Goal: Task Accomplishment & Management: Complete application form

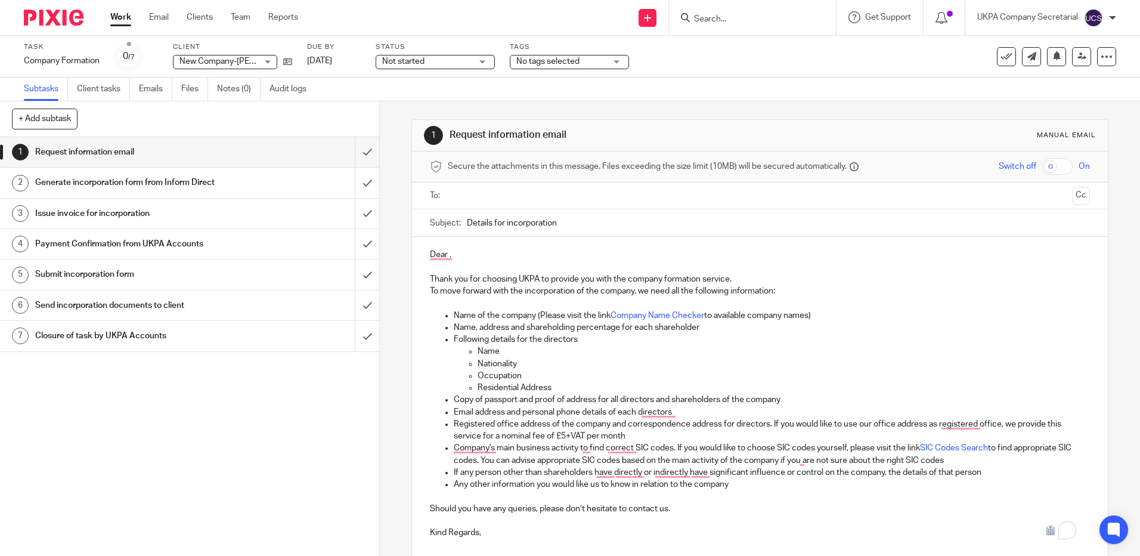
click at [715, 21] on input "Search" at bounding box center [746, 19] width 107 height 11
click at [291, 58] on icon at bounding box center [287, 61] width 9 height 9
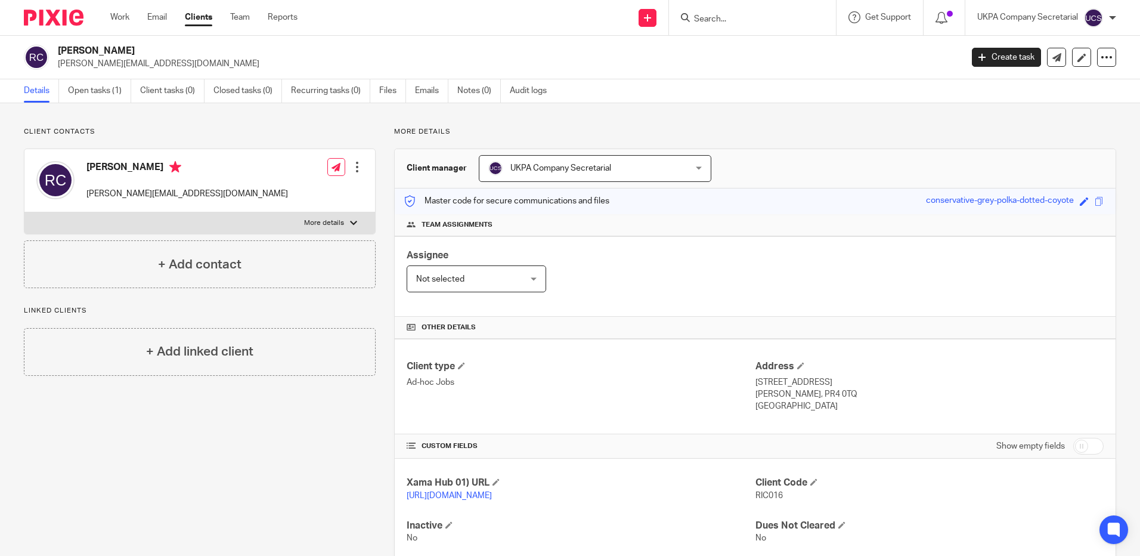
click at [706, 17] on input "Search" at bounding box center [746, 19] width 107 height 11
paste input "spyros@achilleos.me"
type input "spyros@achilleos.me"
click at [206, 21] on link "Clients" at bounding box center [198, 17] width 27 height 12
click at [203, 17] on link "Clients" at bounding box center [198, 17] width 27 height 12
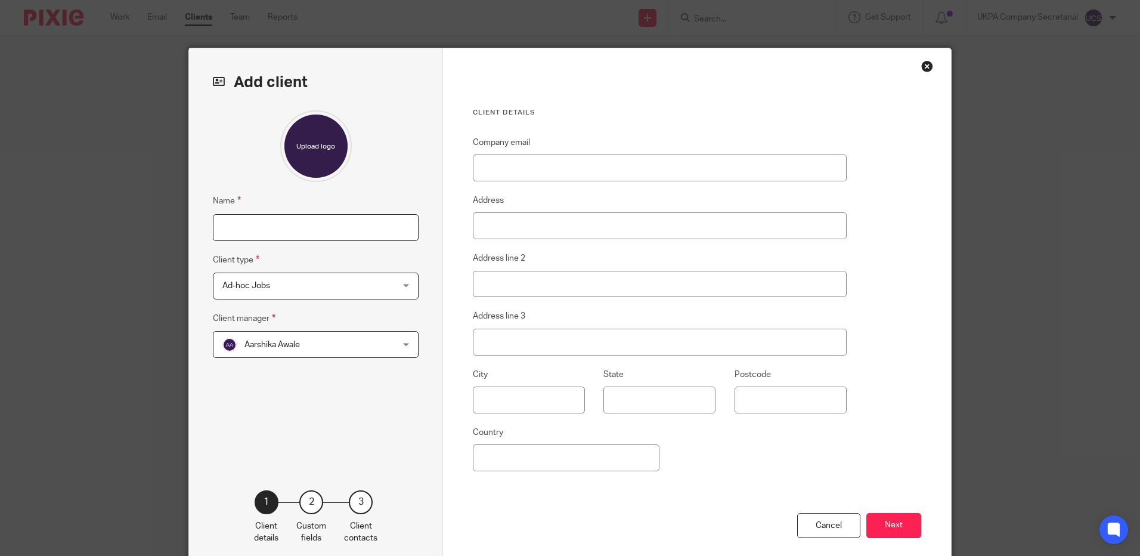
click at [258, 229] on input "Name" at bounding box center [316, 227] width 206 height 27
paste input "Spyros Christopher Achilleos"
type input "Spyros Christopher Achilleos"
click at [532, 162] on input "Company email" at bounding box center [660, 167] width 374 height 27
click at [503, 172] on input "Company email" at bounding box center [660, 167] width 374 height 27
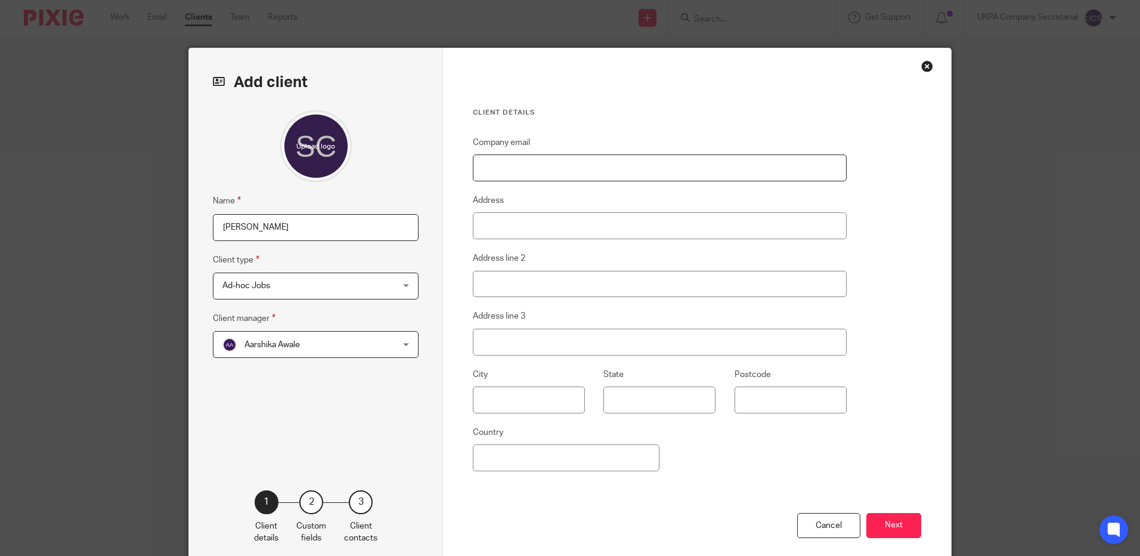
paste input "spyros@achilleos.me"
type input "spyros@achilleos.me"
click at [508, 233] on input "Address" at bounding box center [660, 225] width 374 height 27
type input "3"
click at [532, 223] on input "Address" at bounding box center [660, 225] width 374 height 27
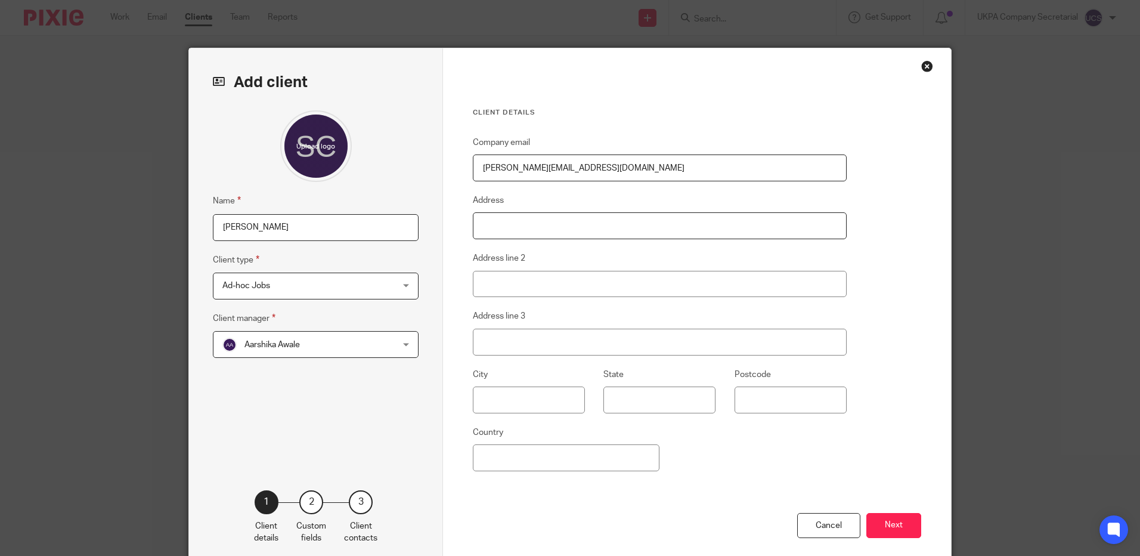
paste input "31 Newark Road"
type input "31 Newark Road"
click at [529, 288] on input "Address line 2" at bounding box center [660, 284] width 374 height 27
paste input "Coddington"
type input "Coddington"
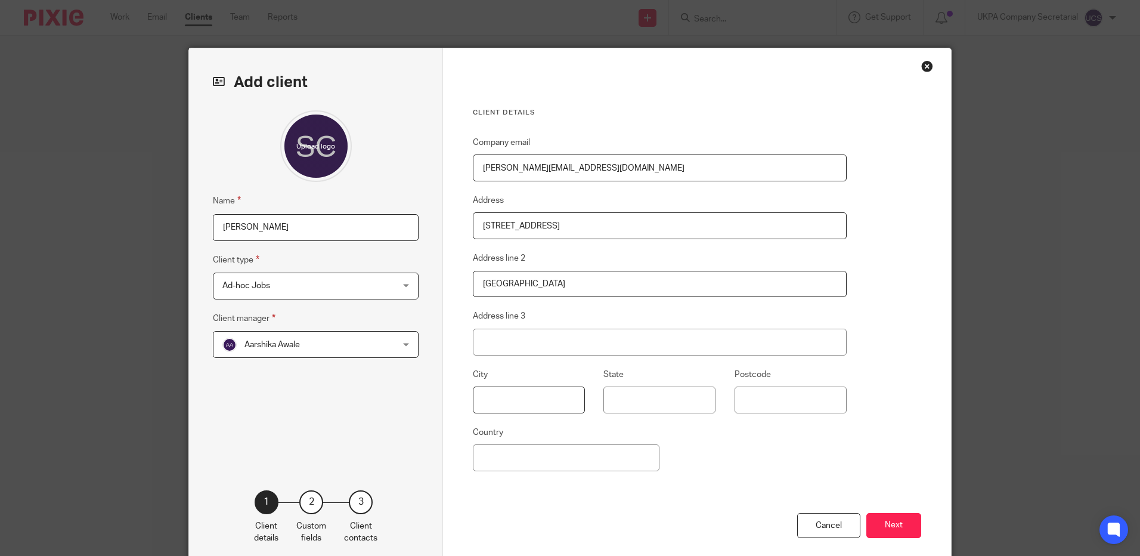
click at [511, 393] on input "text" at bounding box center [529, 399] width 112 height 27
paste input "Newark"
type input "Newark"
click at [752, 392] on input "Postcode" at bounding box center [790, 399] width 112 height 27
paste input "NG24 2QF"
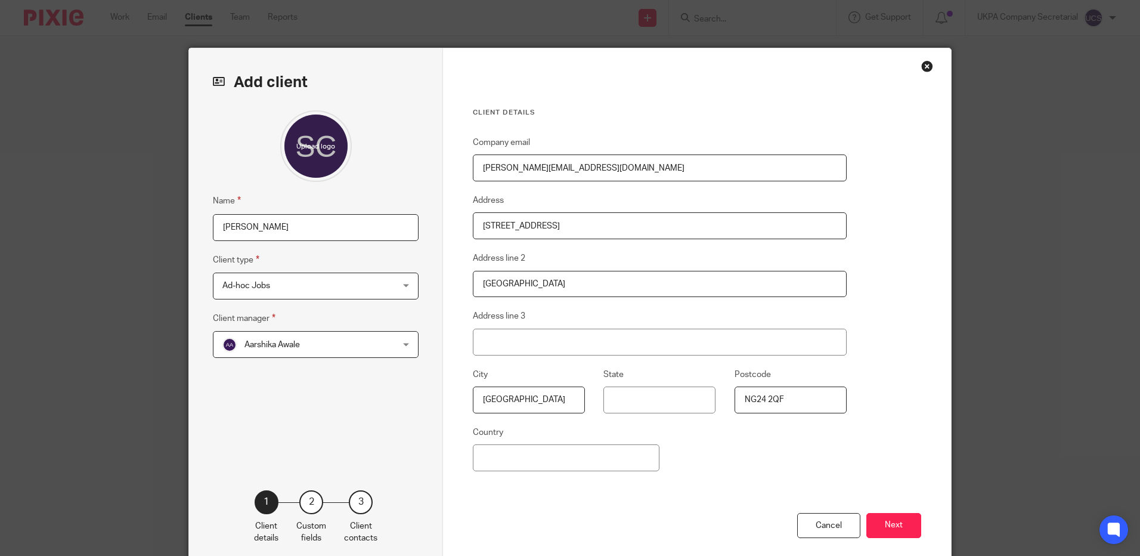
type input "NG24 2QF"
click at [692, 543] on div "Cancel Next" at bounding box center [697, 540] width 448 height 55
click at [498, 470] on input "Country" at bounding box center [566, 457] width 187 height 27
type input "United Kingdom"
click at [878, 526] on button "Next" at bounding box center [893, 526] width 55 height 26
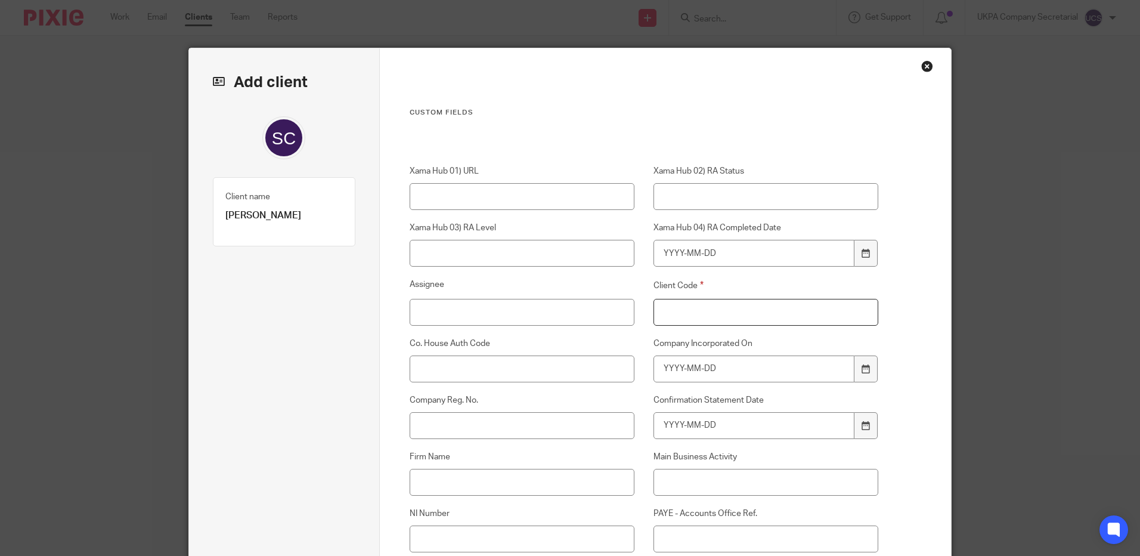
click at [689, 303] on input "Client Code" at bounding box center [765, 312] width 225 height 27
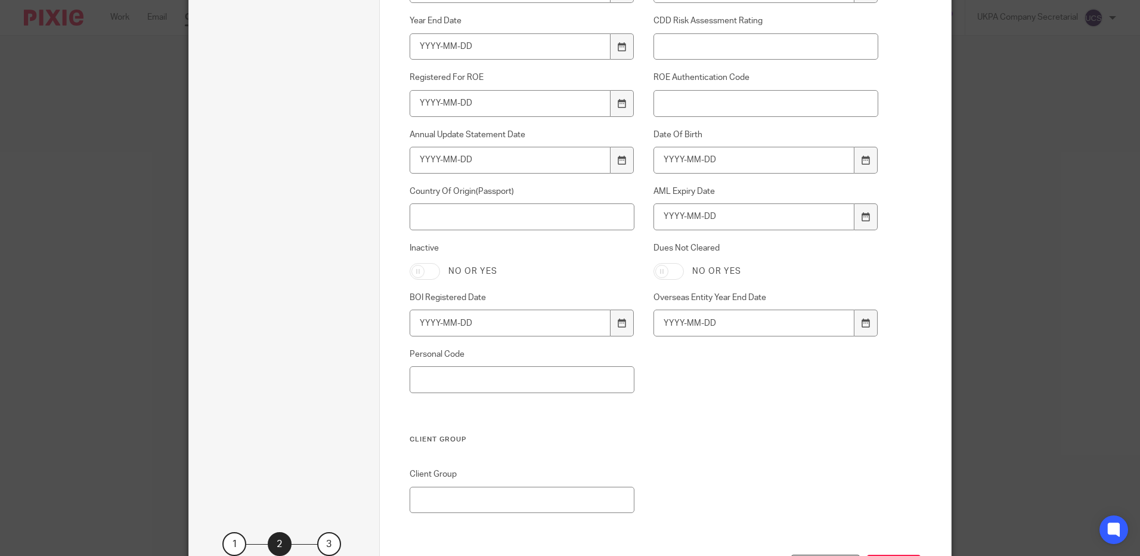
scroll to position [821, 0]
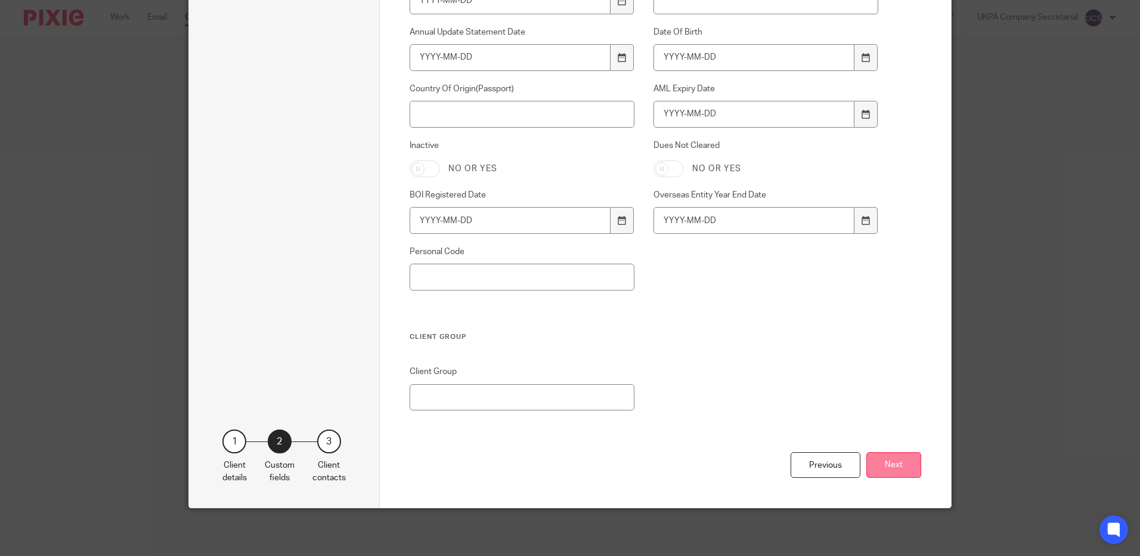
type input "00"
click at [888, 461] on button "Next" at bounding box center [893, 465] width 55 height 26
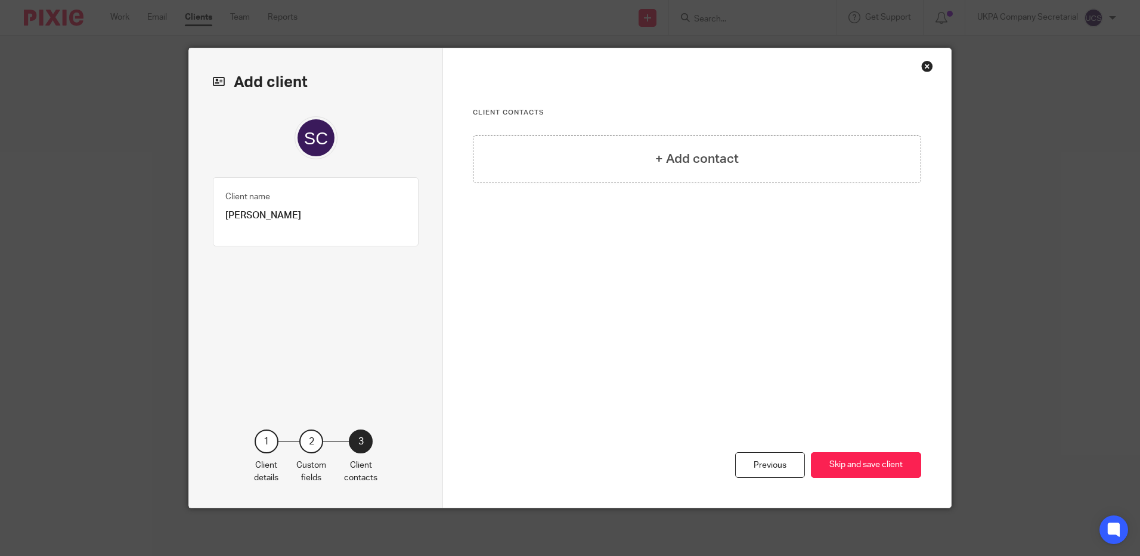
scroll to position [0, 0]
click at [852, 468] on button "Skip and save client" at bounding box center [866, 465] width 110 height 26
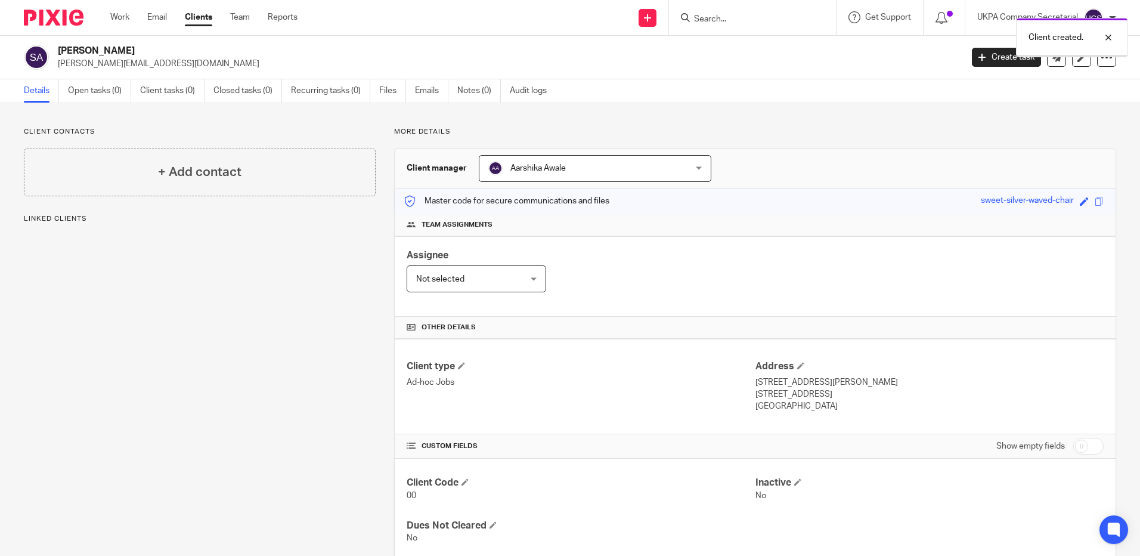
click at [691, 169] on div "Aarshika Awale Aarshika Awale" at bounding box center [595, 168] width 232 height 27
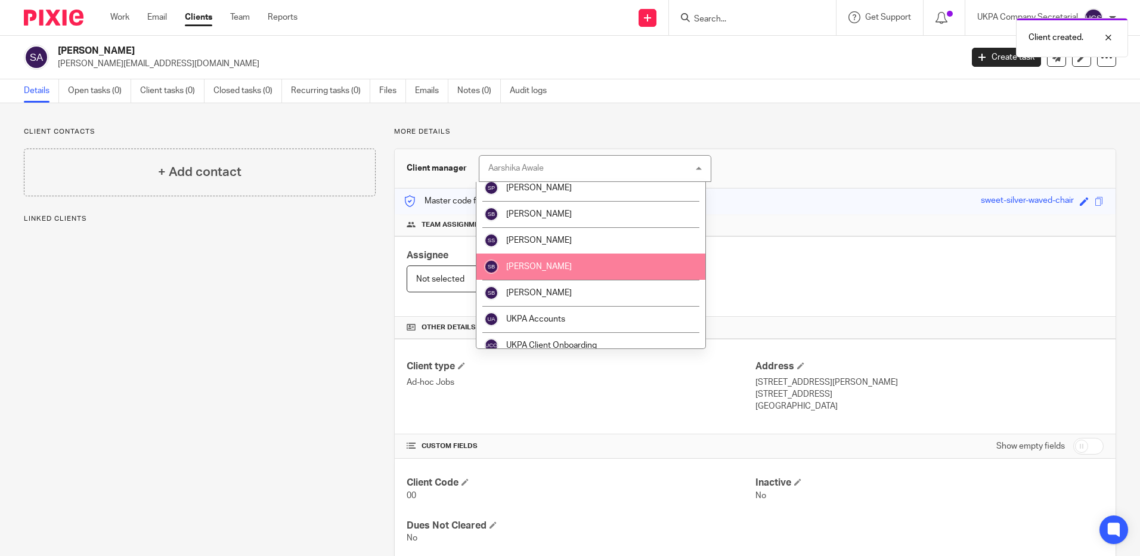
scroll to position [2141, 0]
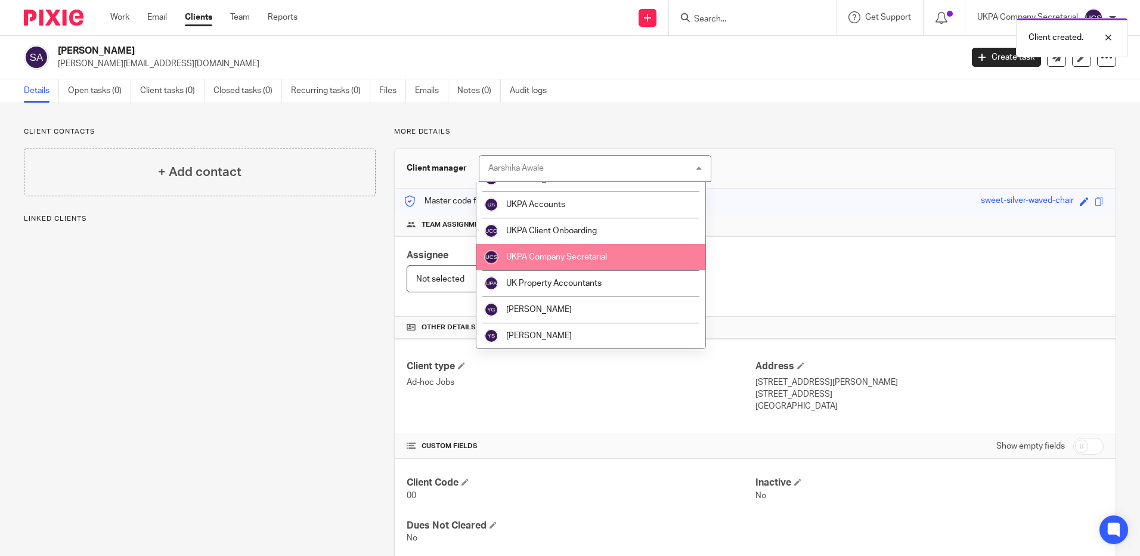
click at [563, 255] on span "UKPA Company Secretarial" at bounding box center [556, 257] width 101 height 8
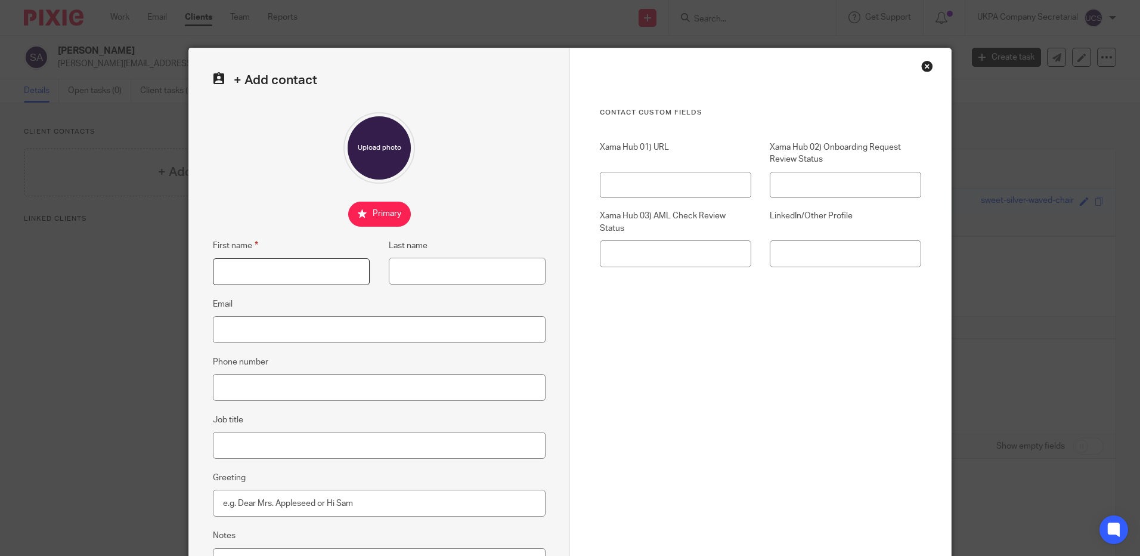
click at [266, 271] on input "First name" at bounding box center [291, 271] width 157 height 27
type input "s"
click at [922, 65] on div "Close this dialog window" at bounding box center [927, 66] width 12 height 12
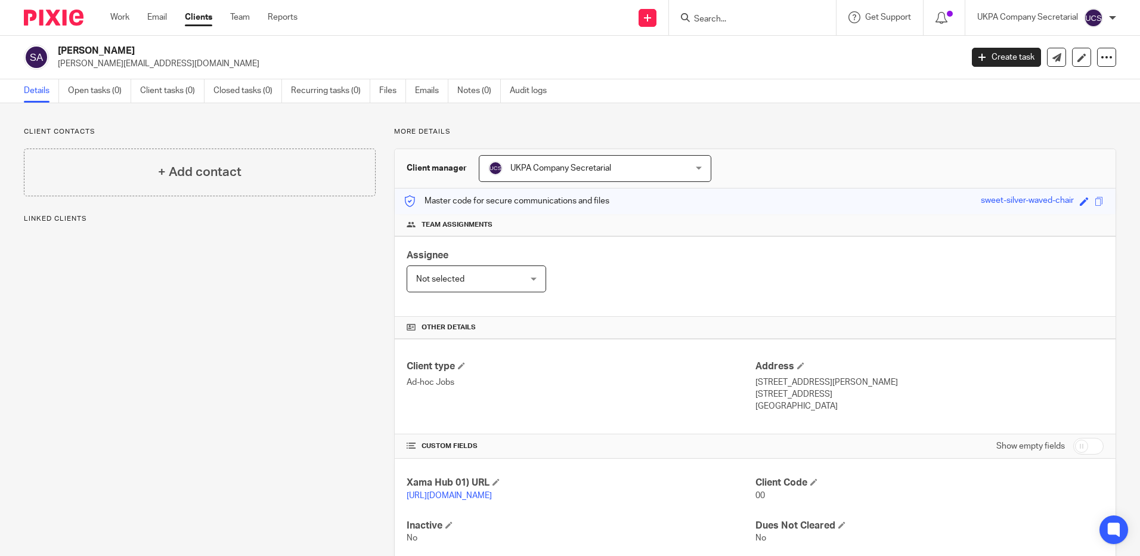
drag, startPoint x: 57, startPoint y: 49, endPoint x: 209, endPoint y: 50, distance: 152.0
click at [209, 50] on div "Spyros Christopher Achilleos spyros@achilleos.me" at bounding box center [489, 57] width 930 height 25
copy h2 "[PERSON_NAME]"
click at [234, 169] on h4 "+ Add contact" at bounding box center [199, 172] width 83 height 18
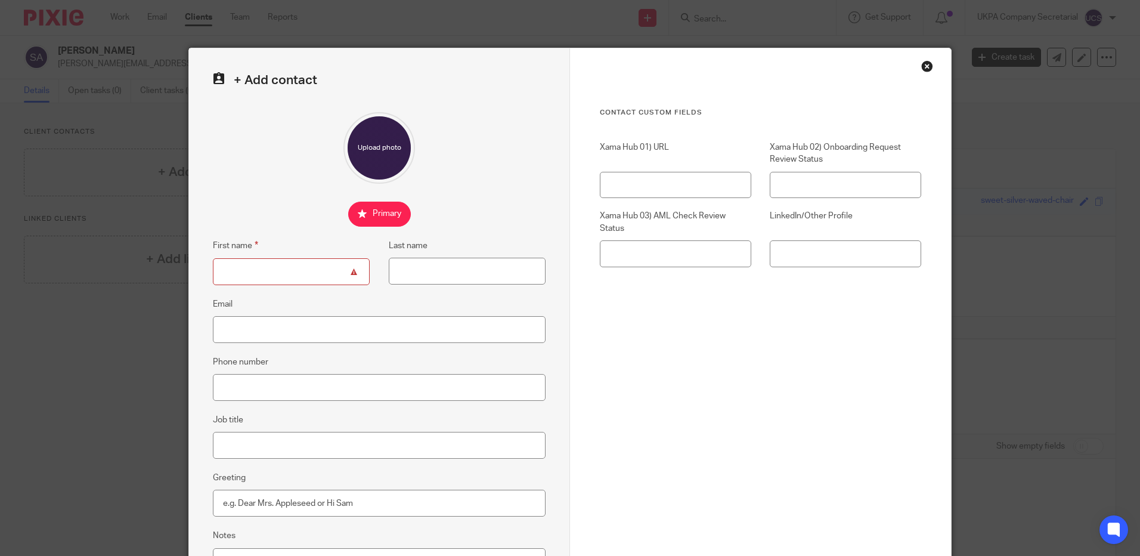
click at [244, 269] on input "First name" at bounding box center [291, 271] width 157 height 27
paste input "[PERSON_NAME]"
drag, startPoint x: 294, startPoint y: 271, endPoint x: 337, endPoint y: 269, distance: 43.5
click at [337, 269] on input "[PERSON_NAME]" at bounding box center [291, 271] width 157 height 27
type input "Spyros Christopher"
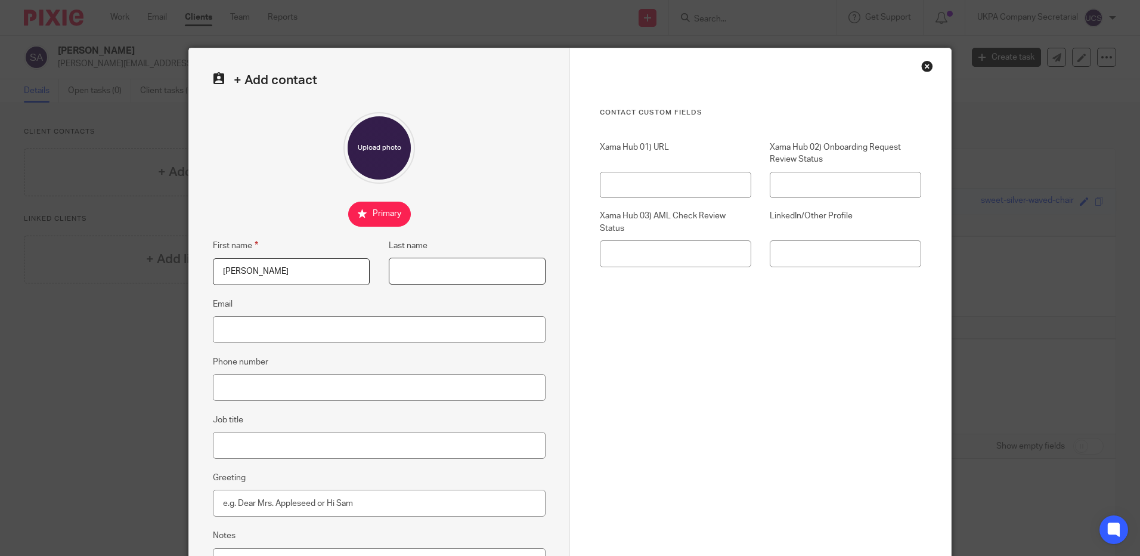
click at [445, 261] on input "Last name" at bounding box center [467, 271] width 157 height 27
paste input "Achilleos"
type input "Achilleos"
click at [702, 426] on div "Cancel Save contact" at bounding box center [760, 526] width 321 height 201
click at [258, 332] on input "Email" at bounding box center [379, 329] width 333 height 27
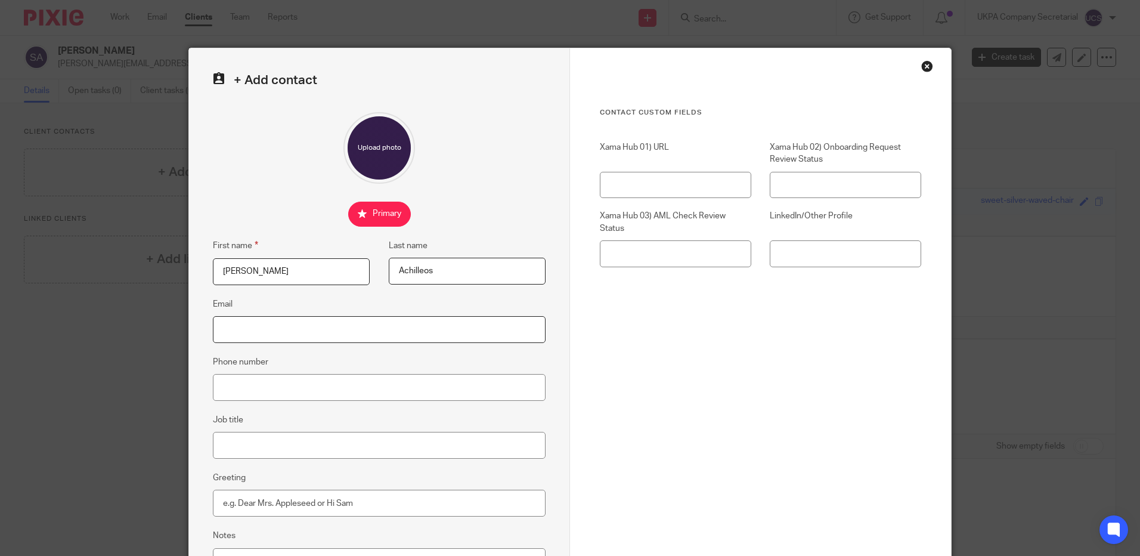
paste input "spyros@achilleos.me"
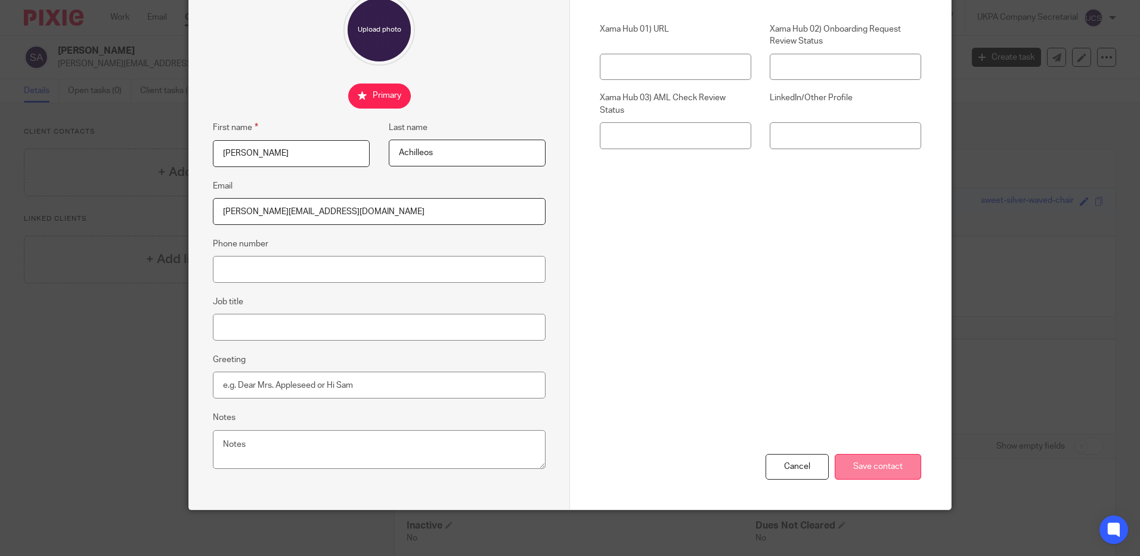
scroll to position [120, 0]
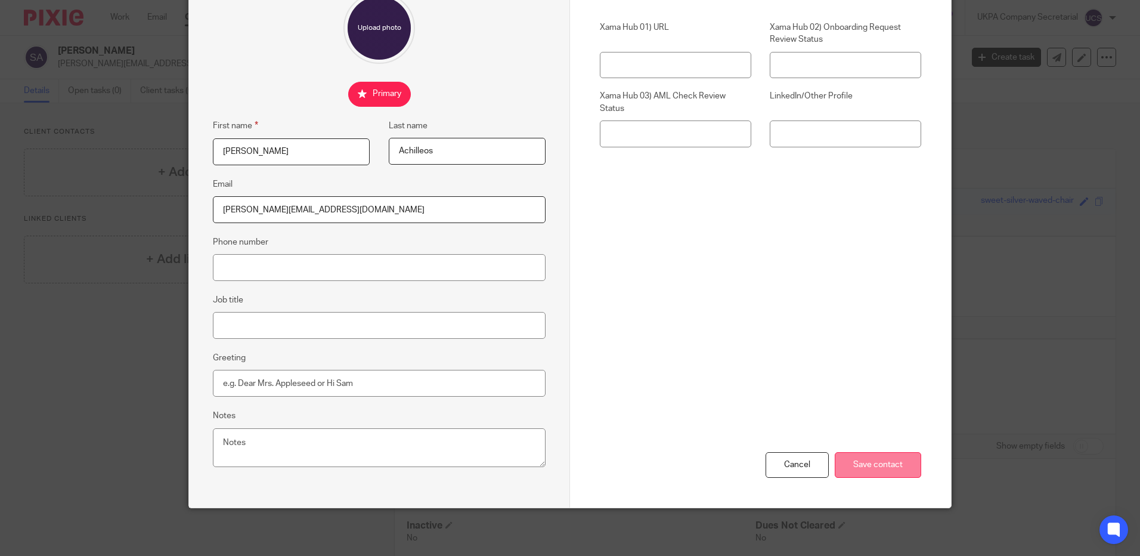
type input "spyros@achilleos.me"
click at [877, 461] on input "Save contact" at bounding box center [877, 465] width 86 height 26
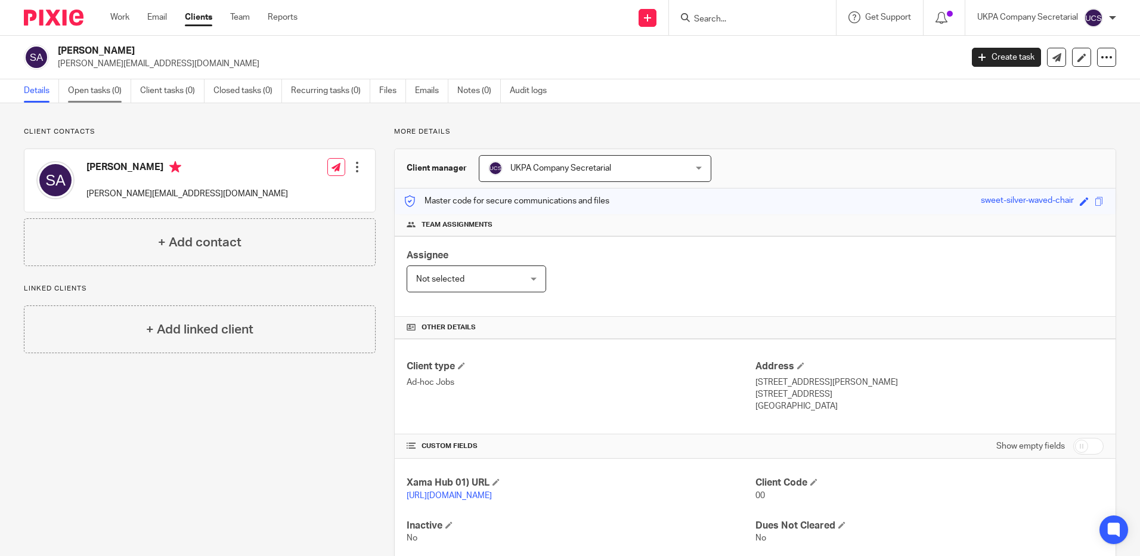
click at [102, 94] on link "Open tasks (0)" at bounding box center [99, 90] width 63 height 23
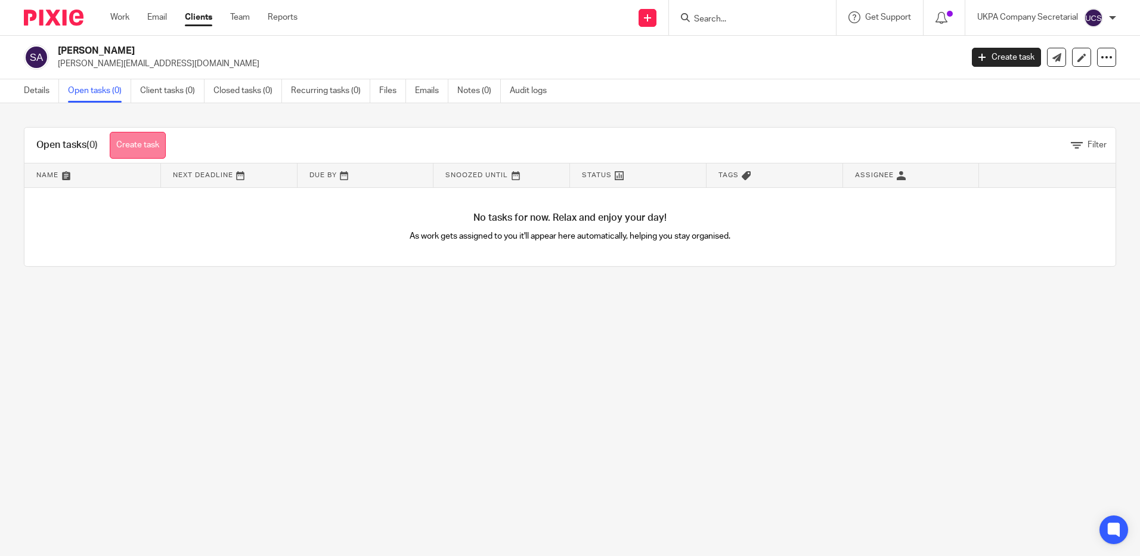
click at [147, 155] on link "Create task" at bounding box center [138, 145] width 56 height 27
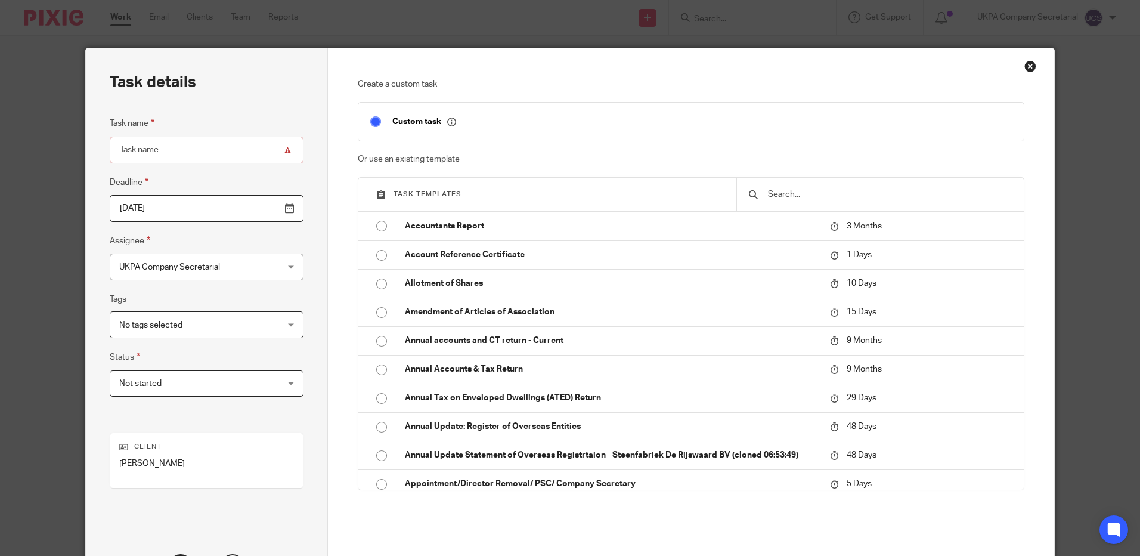
click at [826, 193] on input "text" at bounding box center [889, 194] width 245 height 13
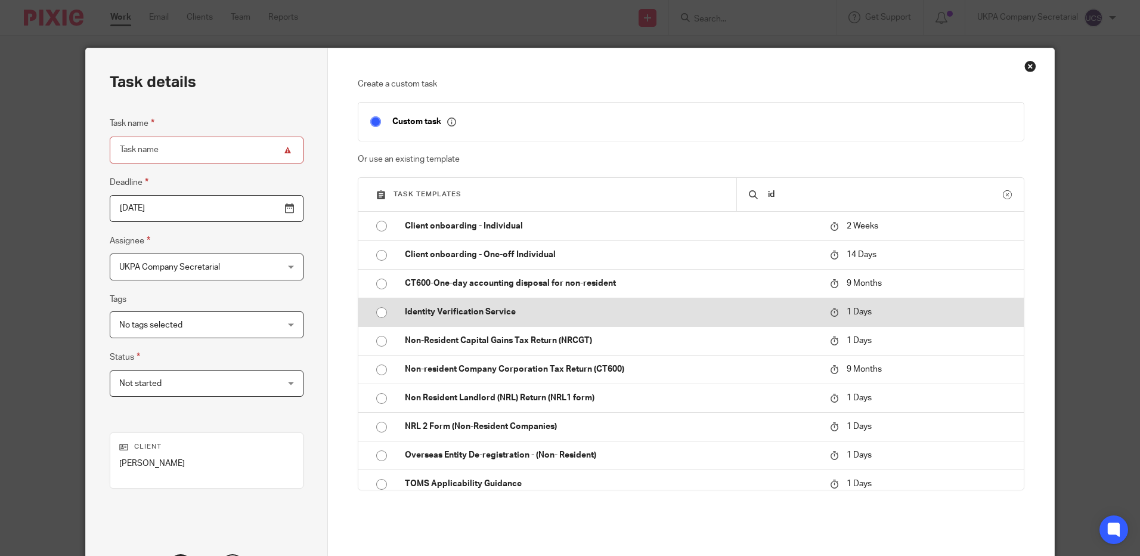
type input "id"
click at [601, 319] on td "Identity Verification Service" at bounding box center [608, 311] width 431 height 29
type input "[DATE]"
type input "Identity Verification Service"
checkbox input "false"
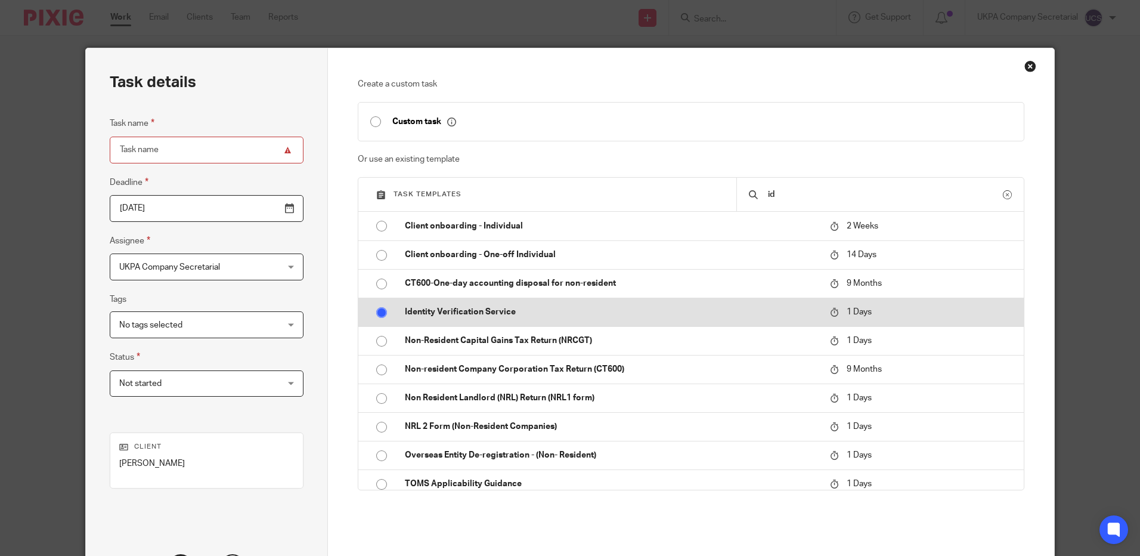
radio input "true"
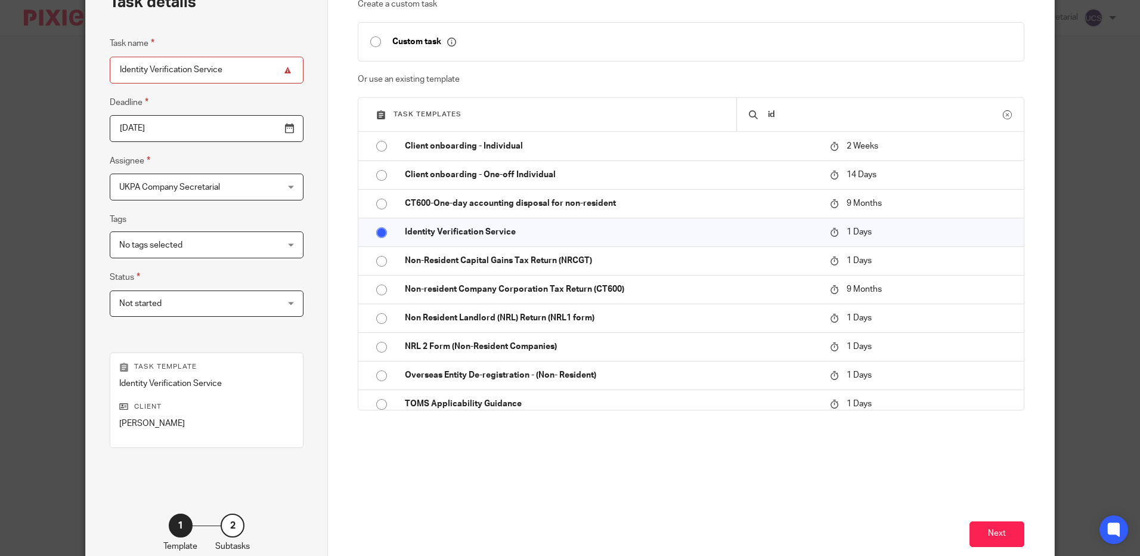
scroll to position [149, 0]
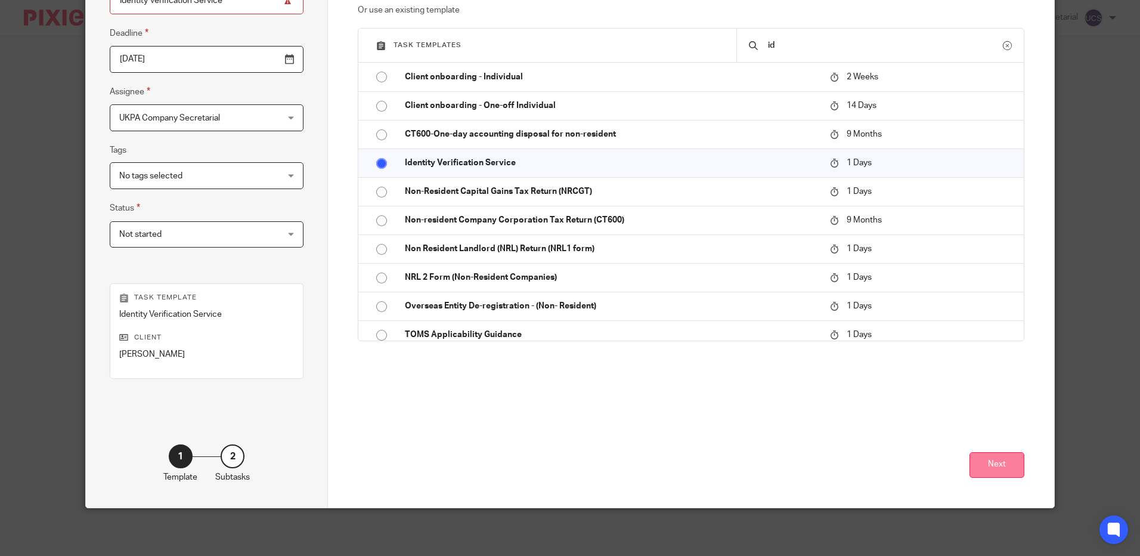
click at [1003, 466] on button "Next" at bounding box center [996, 465] width 55 height 26
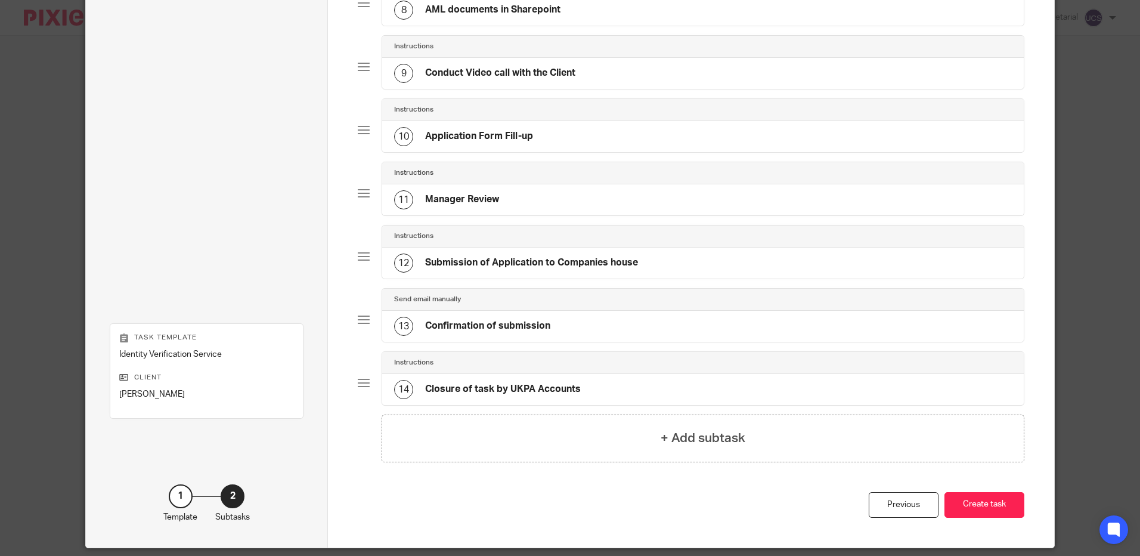
scroll to position [620, 0]
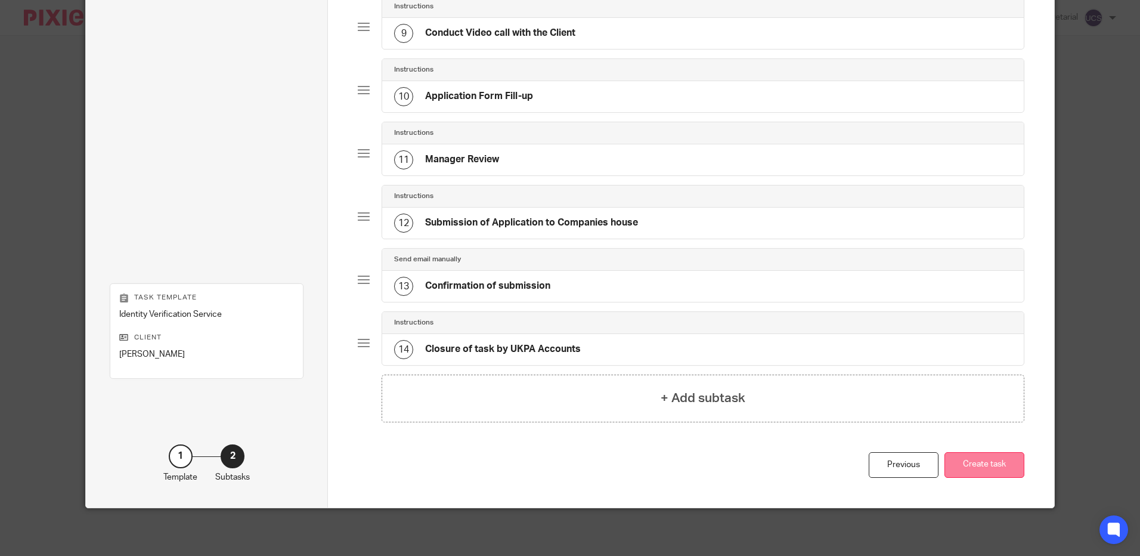
click at [978, 466] on button "Create task" at bounding box center [984, 465] width 80 height 26
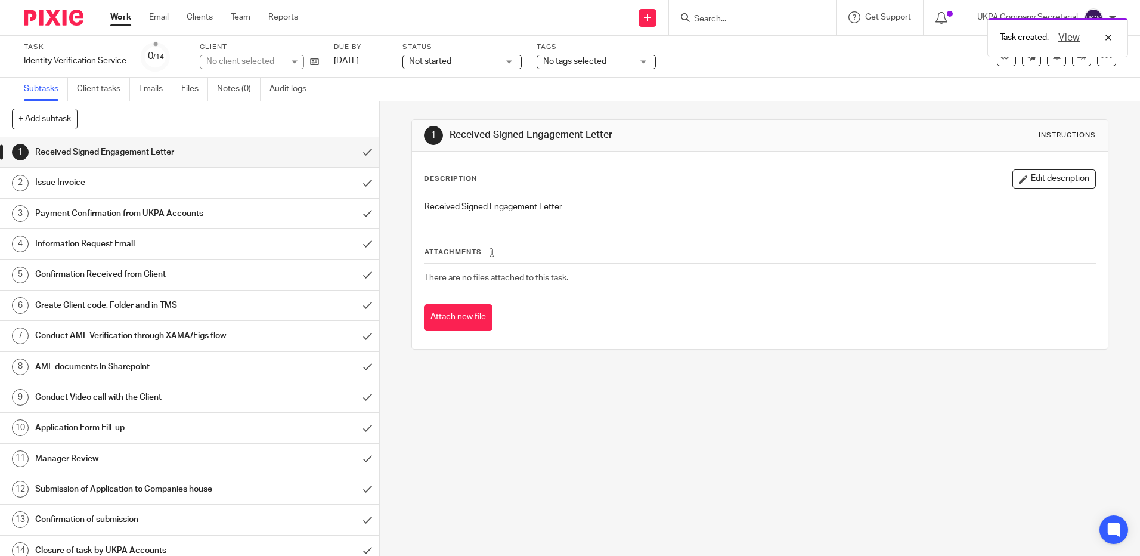
drag, startPoint x: 612, startPoint y: 455, endPoint x: 659, endPoint y: 463, distance: 47.6
click at [612, 455] on div "1 Received Signed Engagement Letter Instructions Description Edit description R…" at bounding box center [760, 328] width 760 height 454
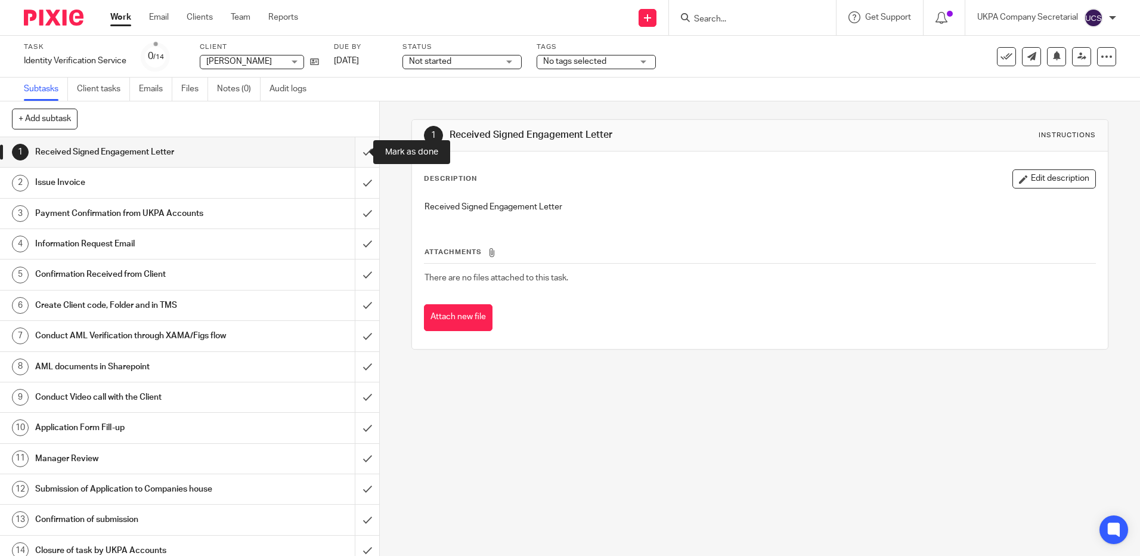
click at [359, 150] on input "submit" at bounding box center [189, 152] width 379 height 30
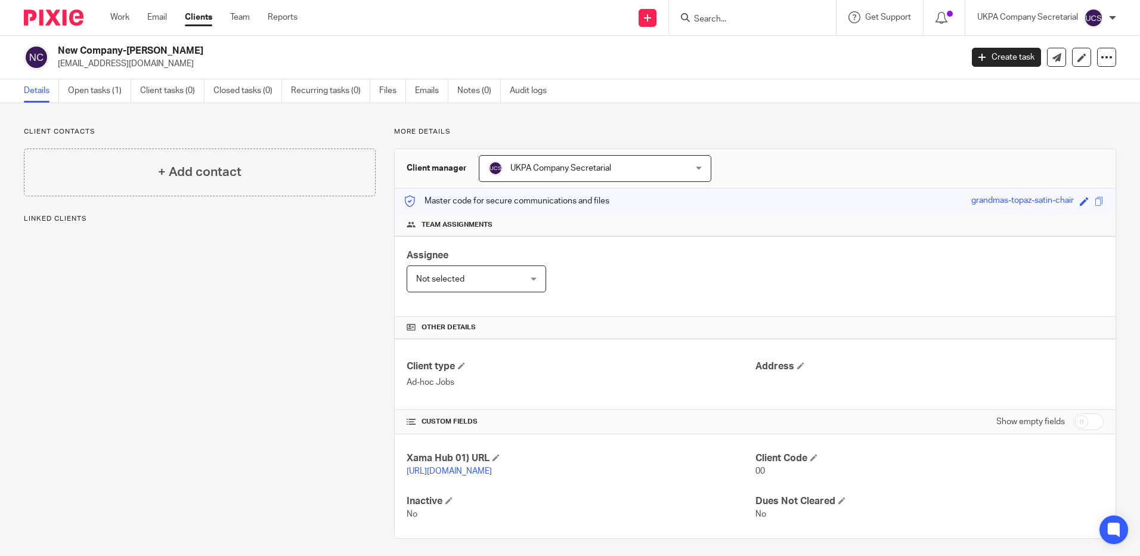
drag, startPoint x: 57, startPoint y: 65, endPoint x: 175, endPoint y: 69, distance: 117.5
click at [175, 69] on div "New Company-Richard [EMAIL_ADDRESS][DOMAIN_NAME]" at bounding box center [489, 57] width 930 height 25
copy p "[EMAIL_ADDRESS][DOMAIN_NAME]"
click at [744, 18] on input "Search" at bounding box center [746, 19] width 107 height 11
paste input "[EMAIL_ADDRESS][DOMAIN_NAME]"
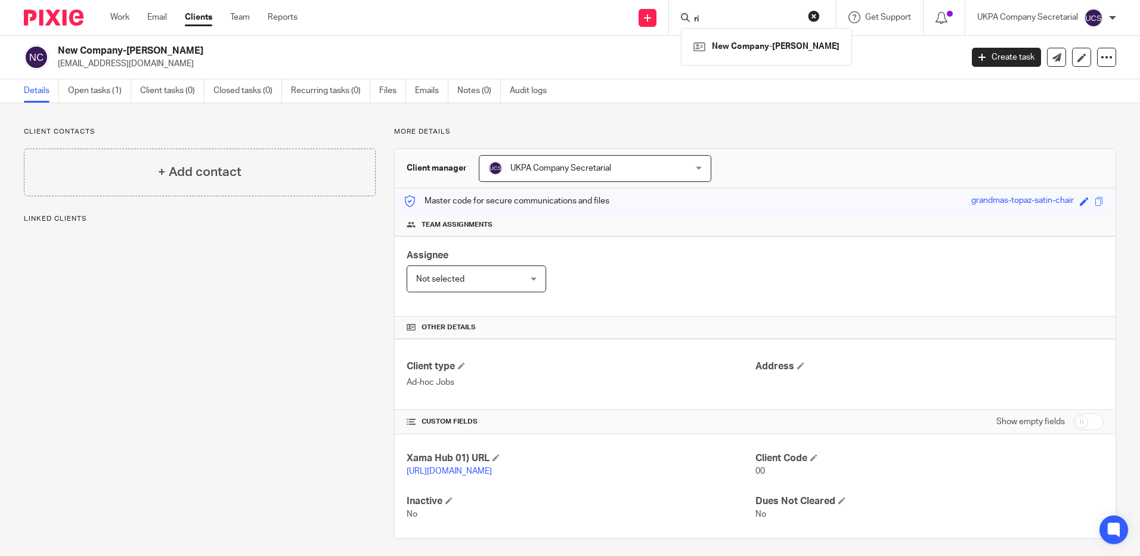
type input "r"
drag, startPoint x: 732, startPoint y: 430, endPoint x: 652, endPoint y: 433, distance: 80.5
click at [731, 430] on div "CUSTOM FIELDS Show empty fields" at bounding box center [755, 421] width 697 height 24
click at [99, 88] on link "Open tasks (1)" at bounding box center [99, 90] width 63 height 23
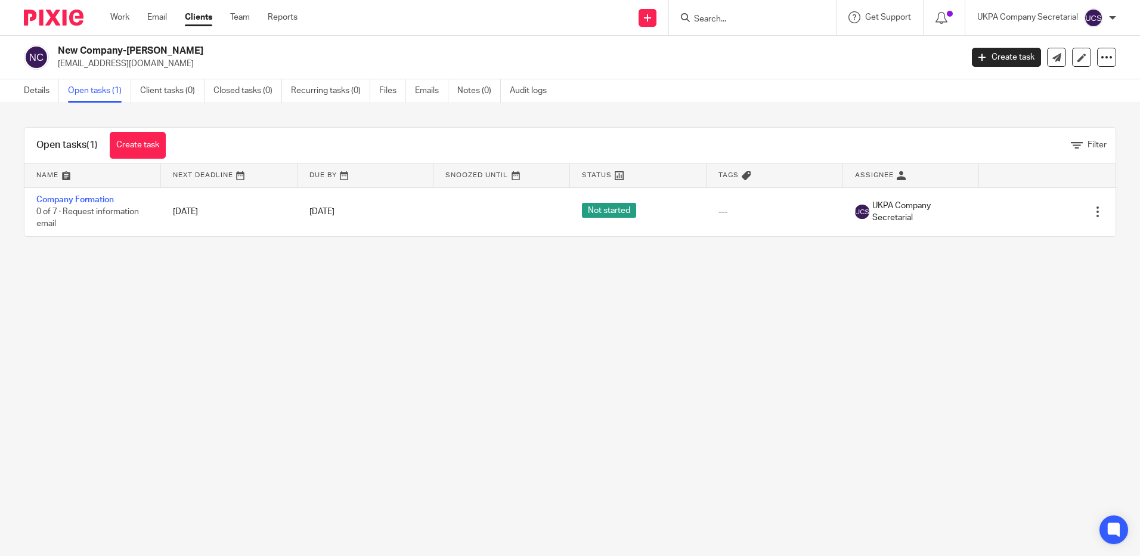
drag, startPoint x: 53, startPoint y: 63, endPoint x: 151, endPoint y: 67, distance: 97.9
click at [151, 67] on div "New Company-Richard [EMAIL_ADDRESS][DOMAIN_NAME]" at bounding box center [489, 57] width 930 height 25
drag, startPoint x: 151, startPoint y: 67, endPoint x: 218, endPoint y: 269, distance: 212.4
click at [265, 386] on main "New Company-Richard [EMAIL_ADDRESS][DOMAIN_NAME] Create task Update from Compan…" at bounding box center [570, 278] width 1140 height 556
drag, startPoint x: 55, startPoint y: 65, endPoint x: 159, endPoint y: 72, distance: 103.9
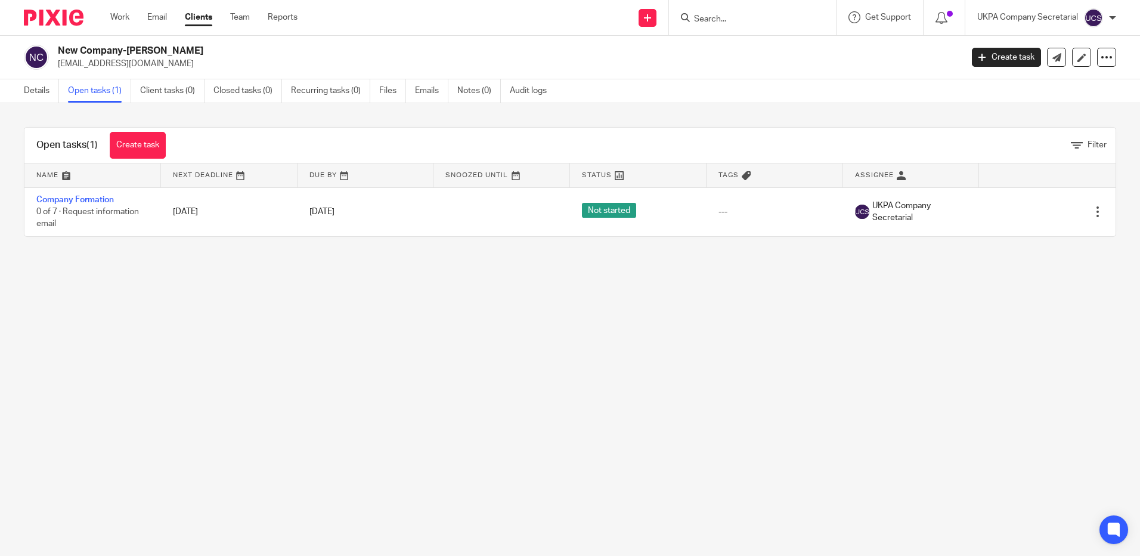
click at [159, 72] on div "New Company-Richard [EMAIL_ADDRESS][DOMAIN_NAME] Create task Update from Compan…" at bounding box center [570, 58] width 1140 height 44
copy p "[EMAIL_ADDRESS][DOMAIN_NAME]"
drag, startPoint x: 252, startPoint y: 419, endPoint x: 474, endPoint y: 22, distance: 455.0
click at [252, 415] on main "New Company-Richard [EMAIL_ADDRESS][DOMAIN_NAME] Create task Update from Compan…" at bounding box center [570, 278] width 1140 height 556
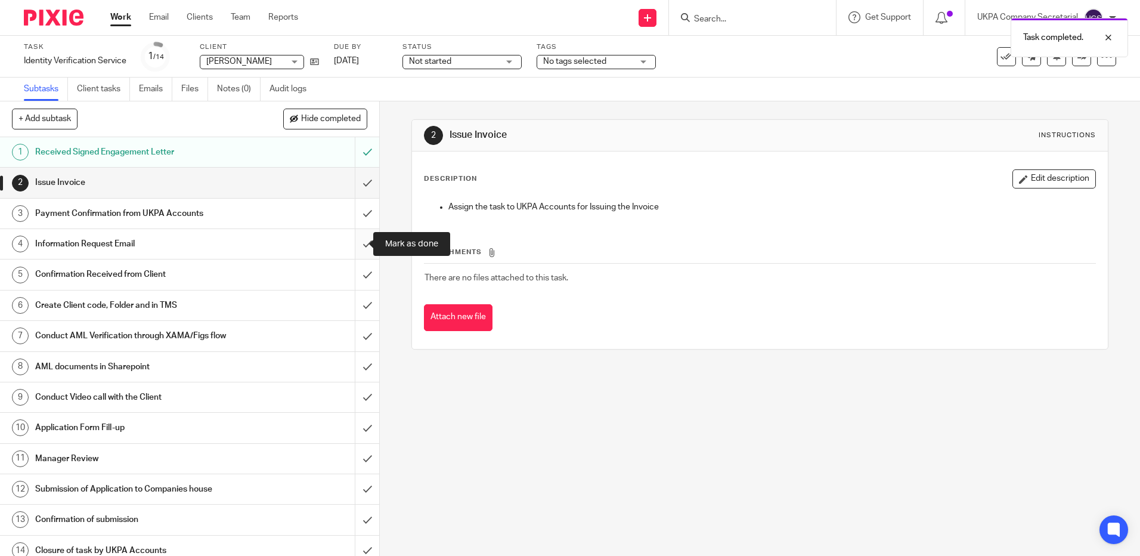
click at [353, 242] on input "submit" at bounding box center [189, 244] width 379 height 30
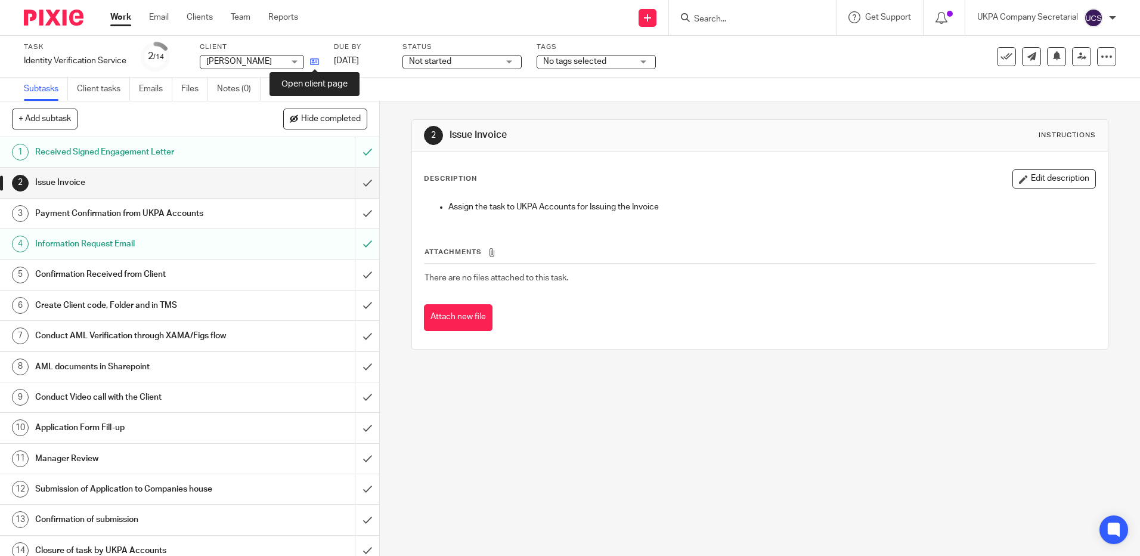
click at [315, 60] on icon at bounding box center [314, 61] width 9 height 9
click at [711, 20] on input "Search" at bounding box center [746, 19] width 107 height 11
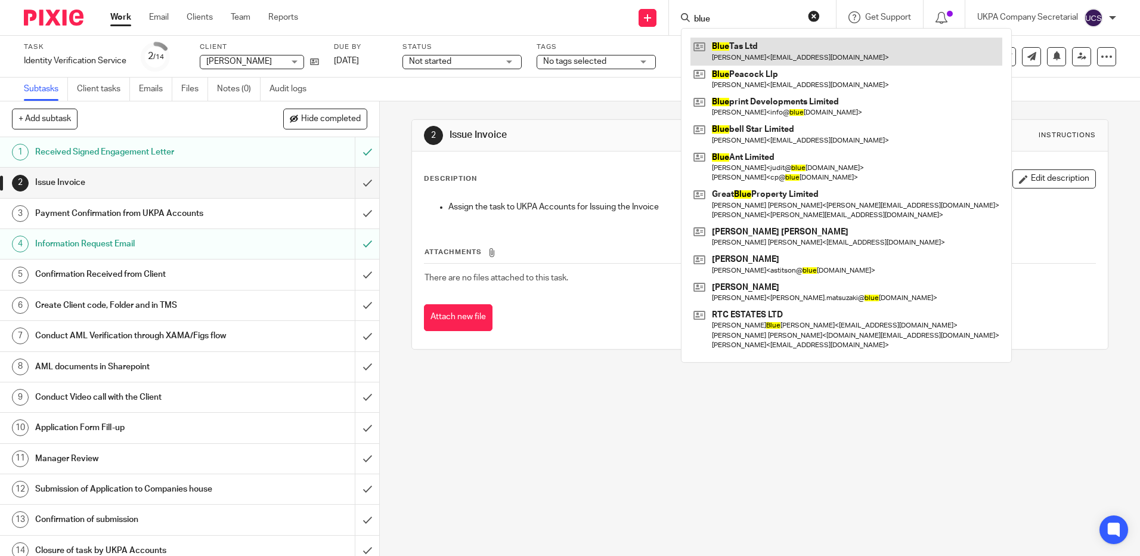
type input "blue"
click at [726, 54] on link at bounding box center [846, 51] width 312 height 27
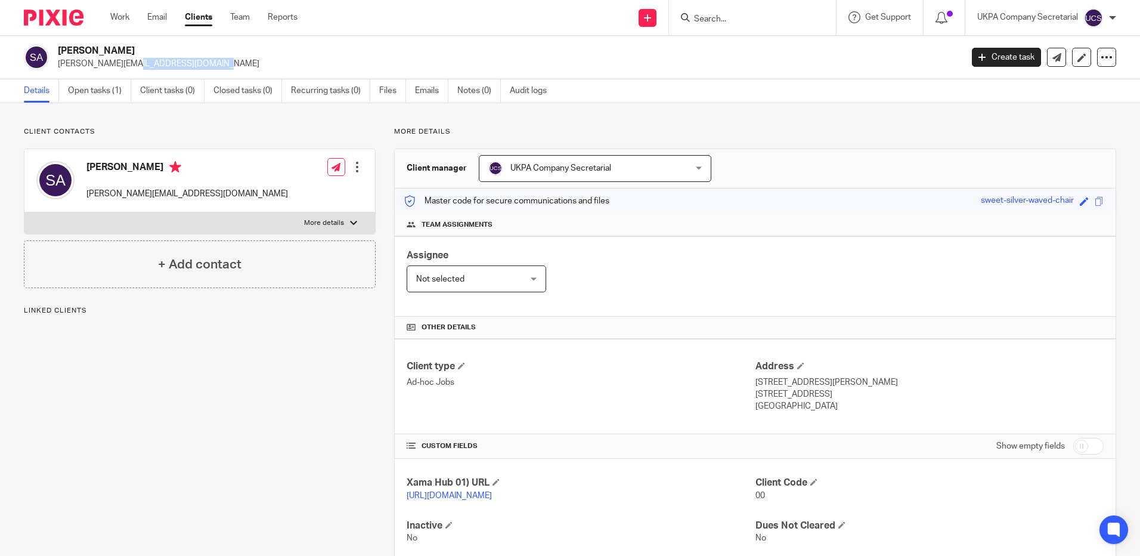
drag, startPoint x: 57, startPoint y: 66, endPoint x: 153, endPoint y: 70, distance: 95.5
click at [153, 70] on div "[PERSON_NAME] Achilleos [EMAIL_ADDRESS][DOMAIN_NAME] Create task Update from Co…" at bounding box center [570, 58] width 1140 height 44
copy p "[PERSON_NAME][EMAIL_ADDRESS][DOMAIN_NAME]"
click at [650, 325] on h4 "Other details" at bounding box center [755, 327] width 697 height 10
drag, startPoint x: 55, startPoint y: 51, endPoint x: 206, endPoint y: 44, distance: 151.0
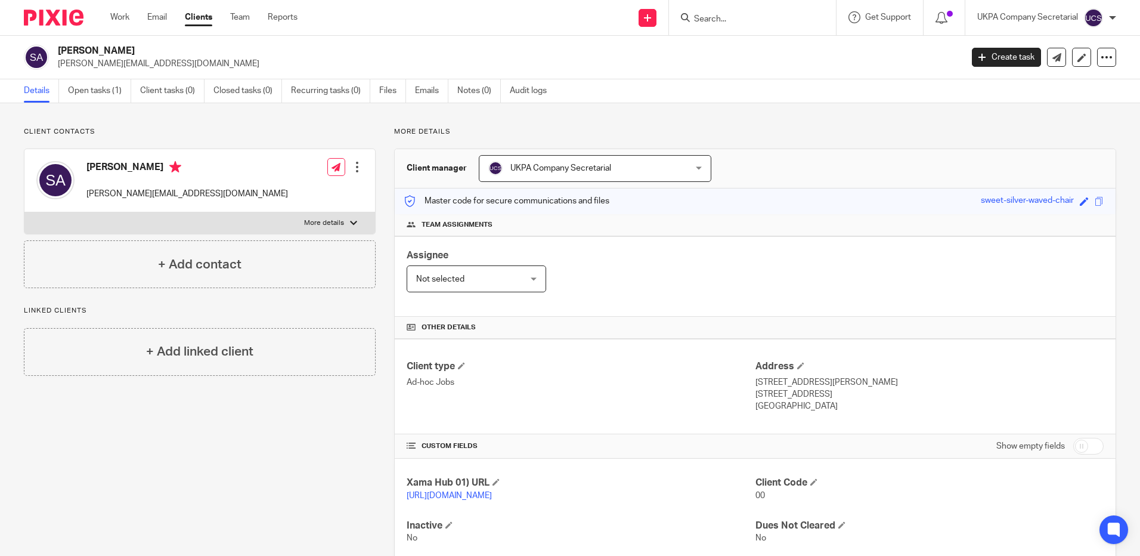
click at [206, 44] on div "[PERSON_NAME] Achilleos [EMAIL_ADDRESS][DOMAIN_NAME] Create task Update from Co…" at bounding box center [570, 58] width 1140 height 44
copy h2 "[PERSON_NAME]"
click at [613, 343] on div "Client type Ad-hoc Jobs Address [STREET_ADDRESS] [STREET_ADDRESS] [GEOGRAPHIC_D…" at bounding box center [755, 386] width 721 height 95
click at [713, 6] on div at bounding box center [752, 17] width 167 height 35
click at [712, 16] on input "Search" at bounding box center [746, 19] width 107 height 11
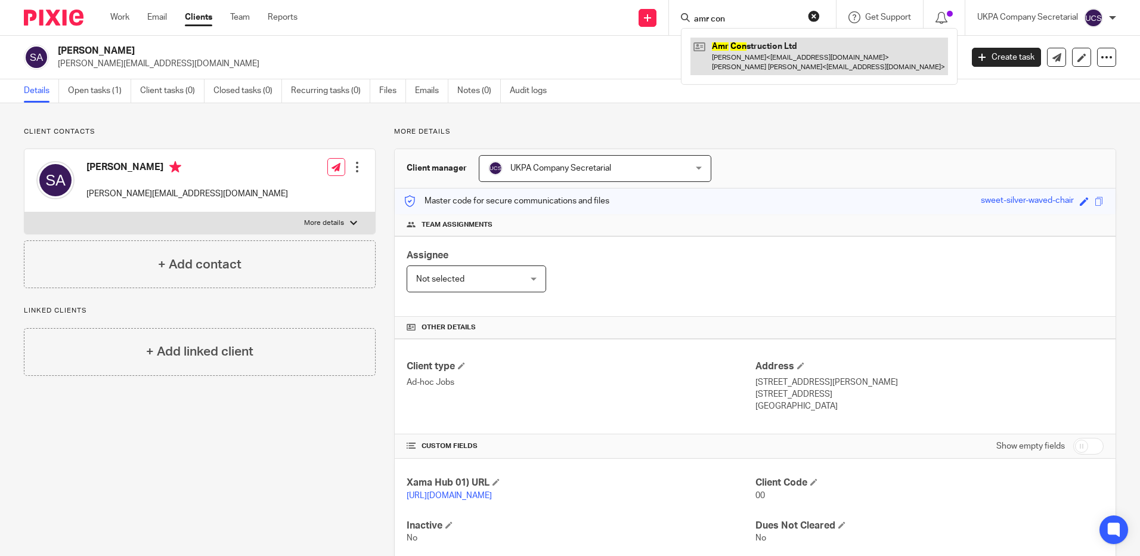
type input "amr con"
click at [794, 40] on link at bounding box center [819, 56] width 258 height 37
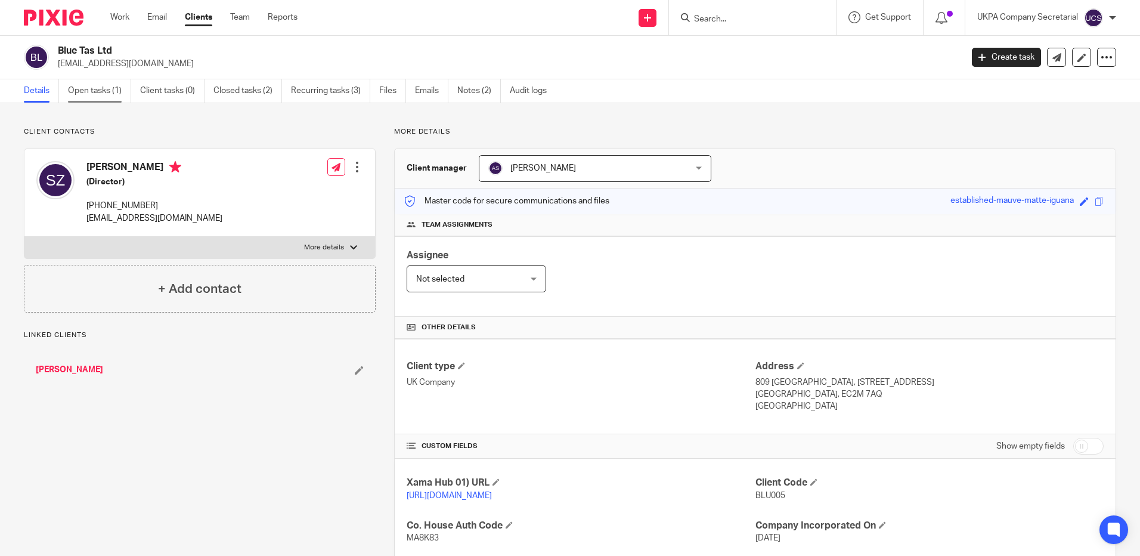
click at [104, 88] on link "Open tasks (1)" at bounding box center [99, 90] width 63 height 23
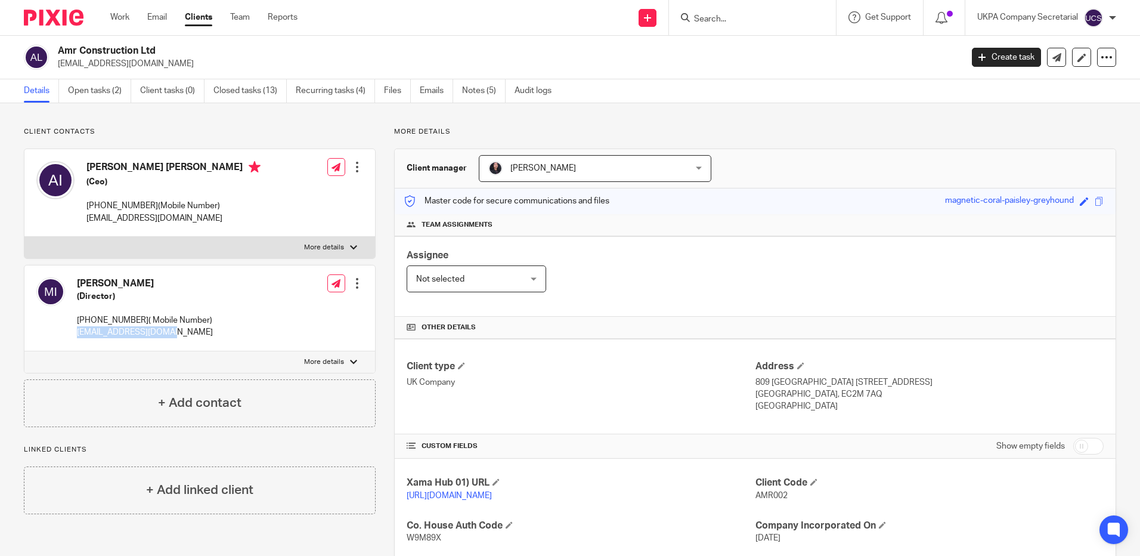
drag, startPoint x: 75, startPoint y: 334, endPoint x: 205, endPoint y: 346, distance: 130.5
click at [205, 346] on div "Mumtaz Ismail (Director) 07809403465( Mobile Number) mumtaz132@hotmail.com Edit…" at bounding box center [199, 308] width 350 height 86
copy p "mumtaz132@hotmail.com"
click at [603, 399] on div "Client type UK Company" at bounding box center [581, 386] width 348 height 52
